Goal: Task Accomplishment & Management: Manage account settings

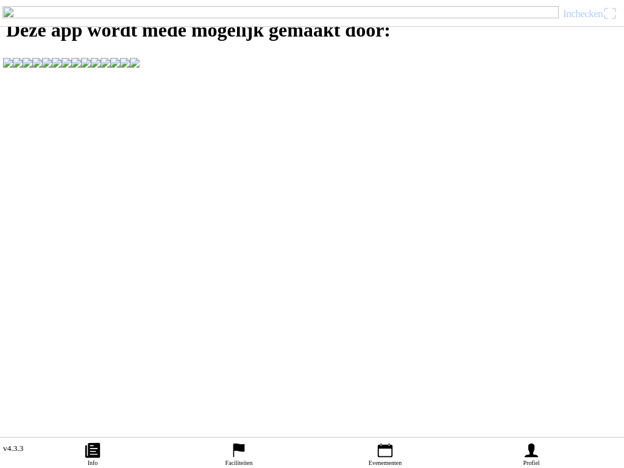
click at [615, 23] on span "Inchecken" at bounding box center [590, 14] width 54 height 20
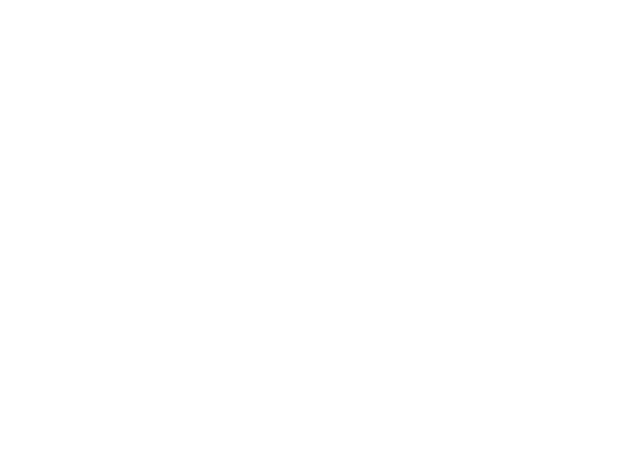
click at [540, 66] on div "E-mail" at bounding box center [315, 46] width 610 height 41
click at [48, 66] on input "email" at bounding box center [315, 56] width 610 height 22
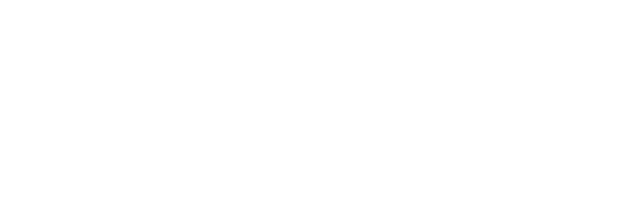
type input "[EMAIL_ADDRESS][DOMAIN_NAME]"
click at [339, 109] on span "button" at bounding box center [312, 95] width 603 height 27
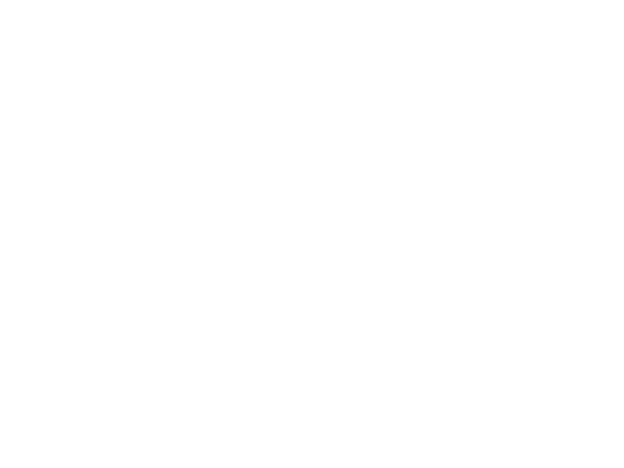
click at [536, 165] on div "Inloggen E-mail [EMAIL_ADDRESS][DOMAIN_NAME] E-mailadres bestaat niet. Volgende…" at bounding box center [312, 82] width 624 height 165
click at [0, 0] on slot "Een account aanmaken" at bounding box center [0, 0] width 0 height 0
click at [17, 65] on button "button" at bounding box center [317, 52] width 615 height 26
click at [33, 118] on input "text" at bounding box center [315, 106] width 610 height 24
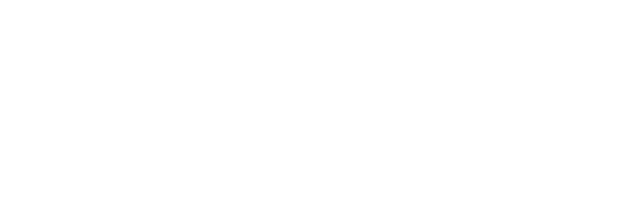
type input "maison"
click at [30, 145] on input "text" at bounding box center [315, 133] width 610 height 24
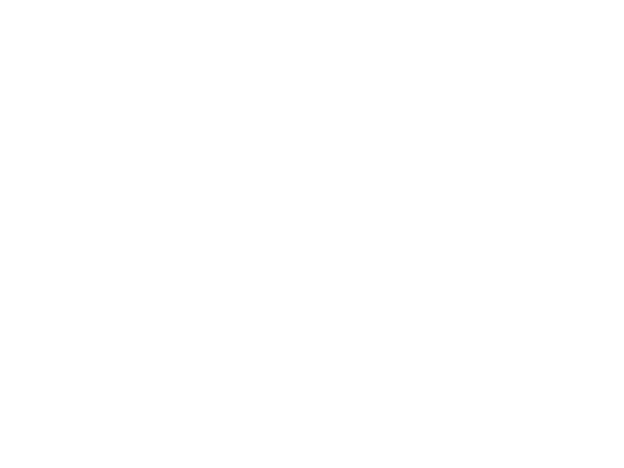
type input "berkelmans"
click at [33, 172] on input "email" at bounding box center [315, 160] width 610 height 24
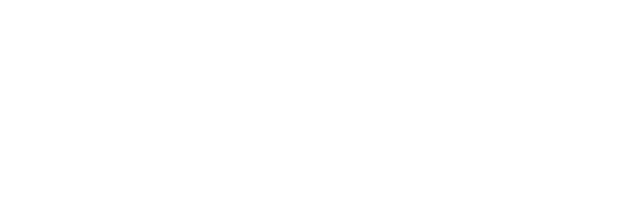
type input "[EMAIL_ADDRESS][DOMAIN_NAME]"
click at [40, 76] on input "email" at bounding box center [315, 64] width 610 height 24
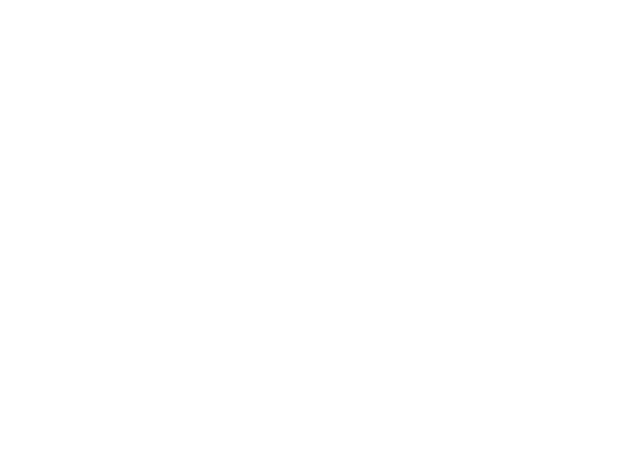
type input "[EMAIL_ADDRESS][DOMAIN_NAME]"
click at [33, 131] on button "button" at bounding box center [317, 117] width 615 height 26
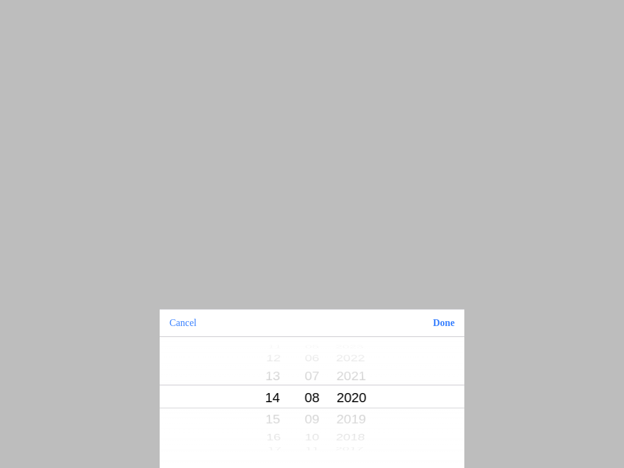
click at [456, 320] on button "Done" at bounding box center [443, 323] width 41 height 27
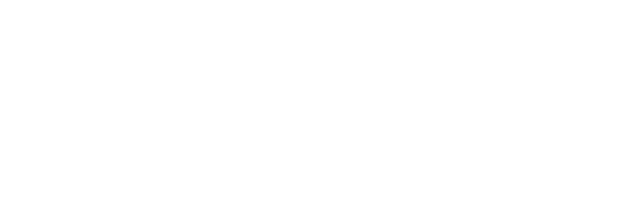
scroll to position [137, 0]
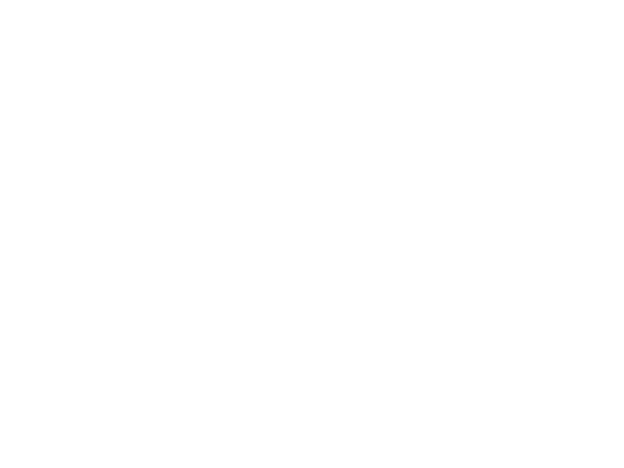
click at [339, 234] on span "Registreren" at bounding box center [312, 219] width 603 height 27
click at [616, 146] on div at bounding box center [317, 131] width 615 height 29
click at [345, 213] on span "button" at bounding box center [312, 198] width 603 height 27
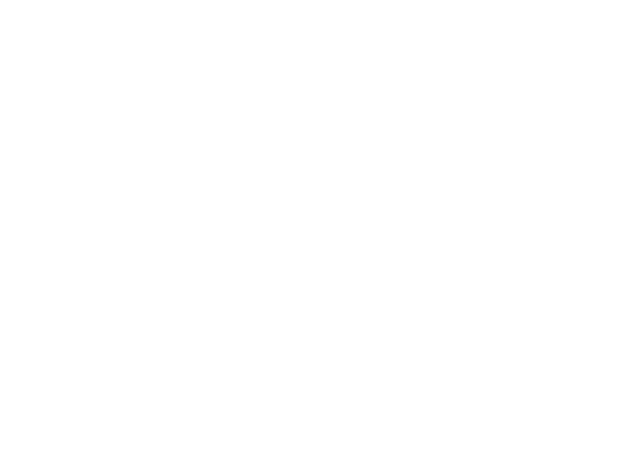
click at [347, 215] on span "button" at bounding box center [312, 201] width 603 height 27
click at [0, 0] on slot "Terug naar inloggen" at bounding box center [0, 0] width 0 height 0
click at [48, 66] on input "email" at bounding box center [315, 56] width 610 height 22
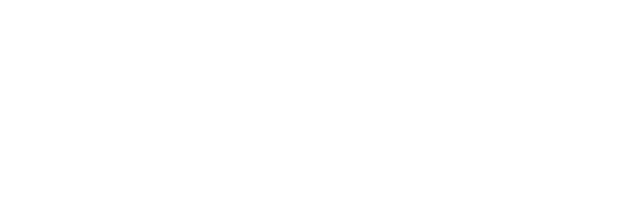
type input "[EMAIL_ADDRESS][DOMAIN_NAME]"
click at [356, 97] on span "Volgende" at bounding box center [312, 83] width 603 height 27
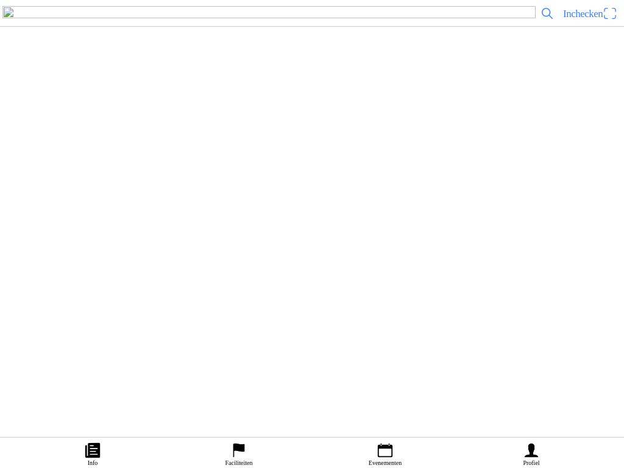
click at [284, 177] on ion-label "Persoonlijke informatie bijwerken" at bounding box center [306, 171] width 593 height 12
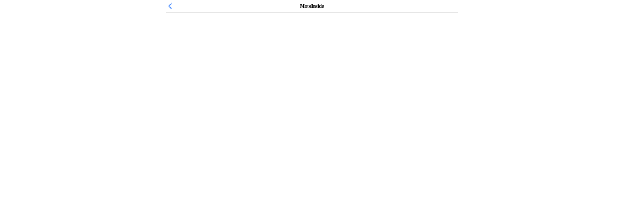
scroll to position [471, 0]
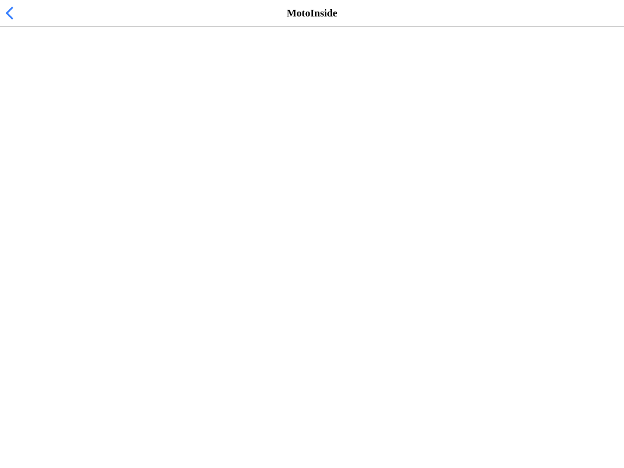
click at [37, 212] on input "text" at bounding box center [315, 201] width 610 height 22
type input "106"
click at [0, 0] on slot "Wijzigingen opslaan" at bounding box center [0, 0] width 0 height 0
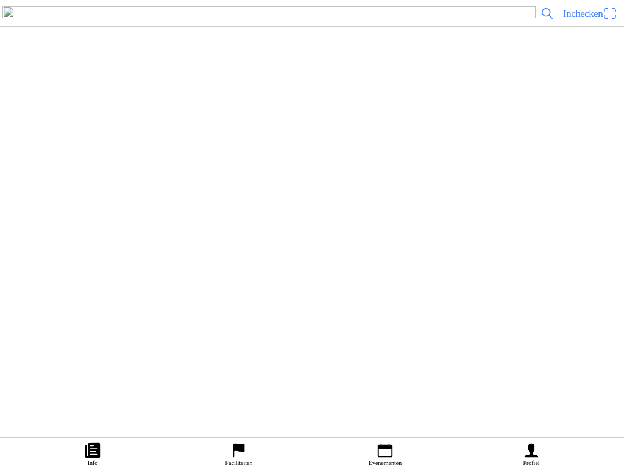
click at [232, 454] on icon "flag" at bounding box center [239, 451] width 18 height 18
click at [388, 460] on ion-label "Evenementen" at bounding box center [385, 463] width 33 height 7
